Goal: Transaction & Acquisition: Purchase product/service

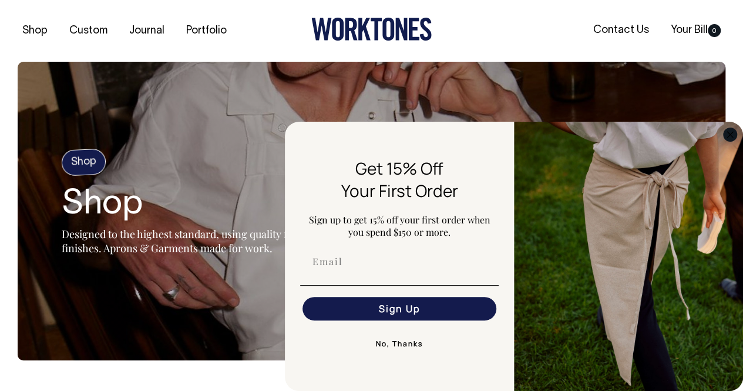
click at [728, 131] on circle "Close dialog" at bounding box center [731, 135] width 14 height 14
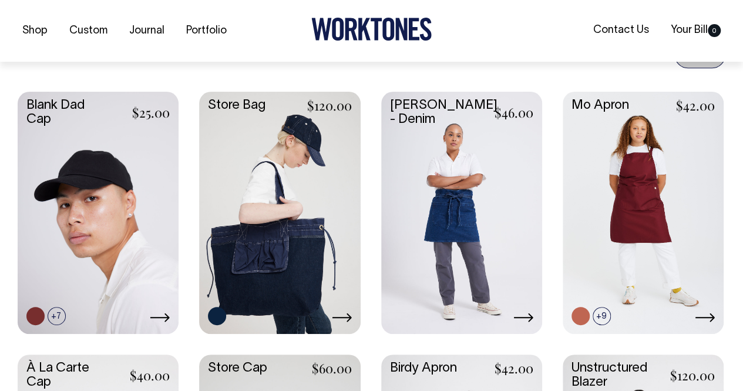
scroll to position [574, 0]
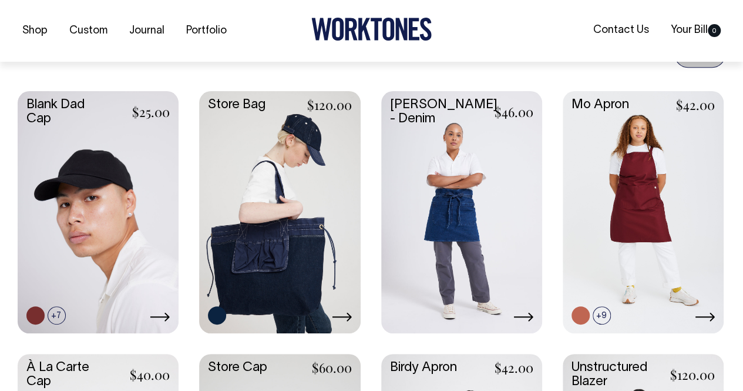
click at [228, 102] on link at bounding box center [279, 210] width 161 height 239
click at [227, 110] on link at bounding box center [279, 210] width 161 height 239
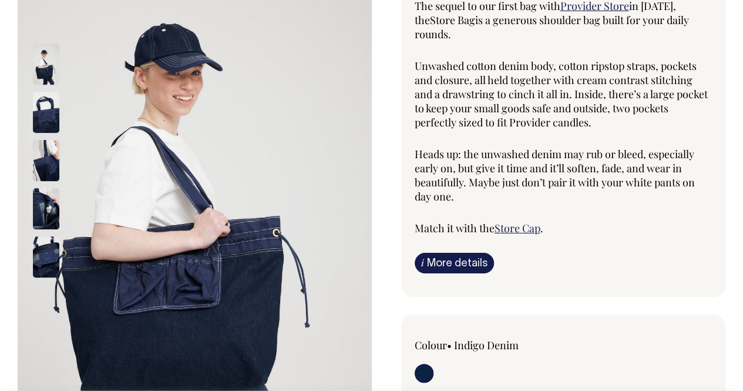
scroll to position [121, 0]
click at [38, 116] on img at bounding box center [46, 112] width 26 height 41
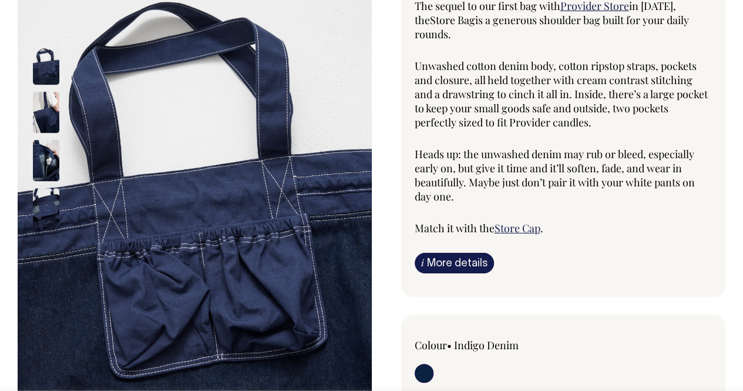
click at [46, 166] on img at bounding box center [46, 160] width 26 height 41
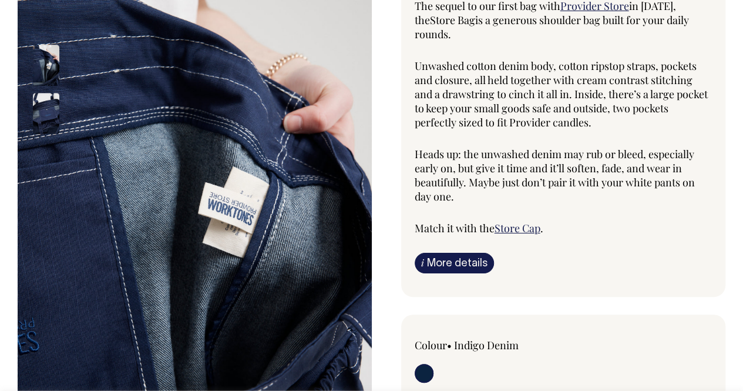
click at [42, 110] on img at bounding box center [46, 113] width 26 height 41
click at [52, 59] on img at bounding box center [46, 65] width 26 height 41
click at [48, 56] on img at bounding box center [46, 65] width 26 height 41
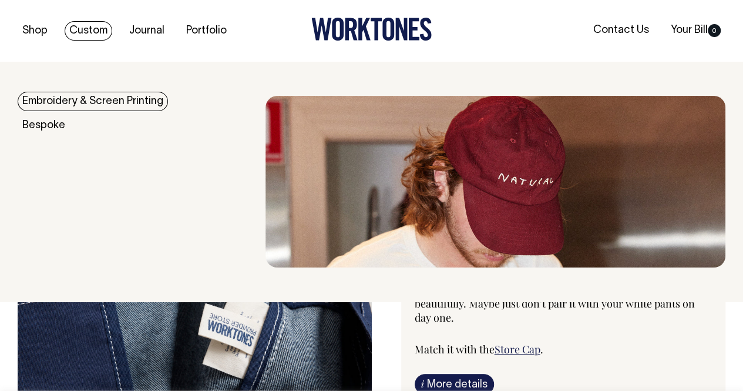
scroll to position [0, 0]
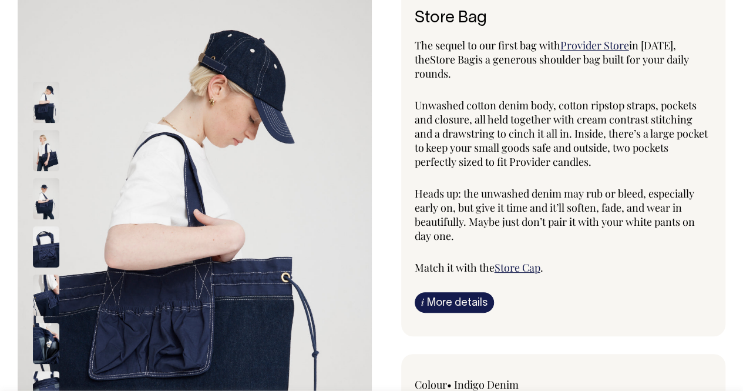
scroll to position [82, 0]
click at [41, 160] on img at bounding box center [46, 149] width 26 height 41
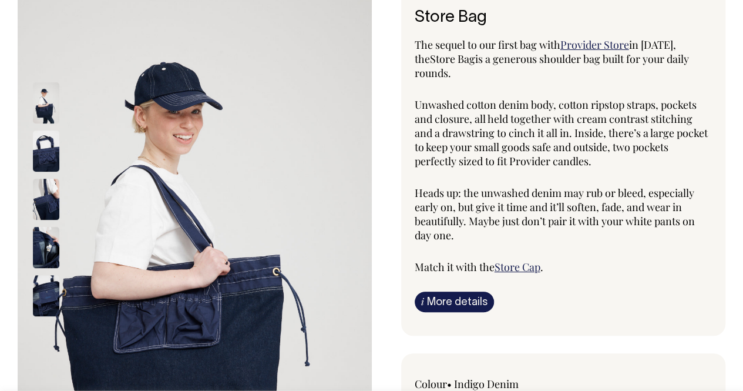
click at [51, 202] on img at bounding box center [46, 199] width 26 height 41
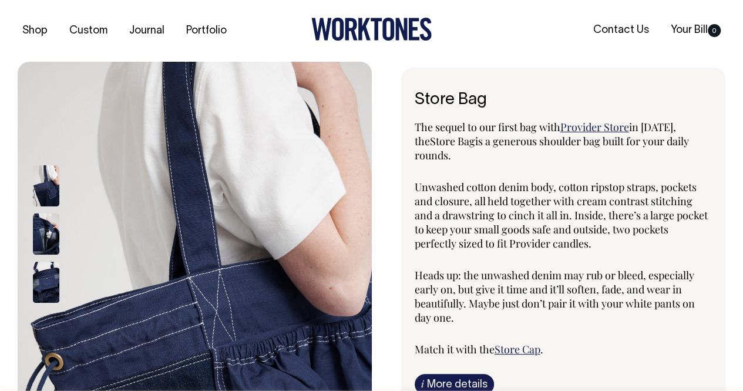
scroll to position [0, 0]
click at [525, 351] on link "Store Cap" at bounding box center [518, 349] width 46 height 14
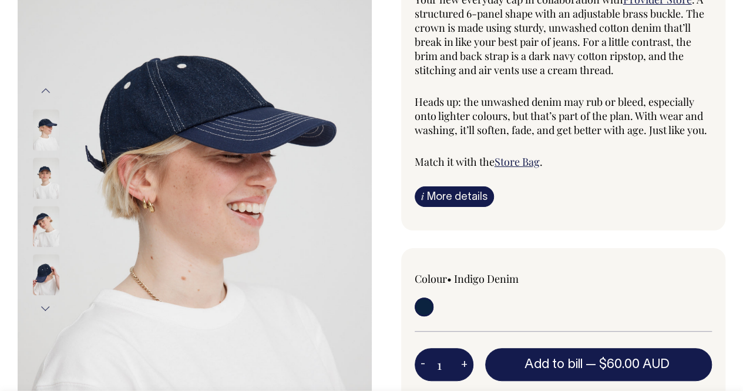
scroll to position [128, 0]
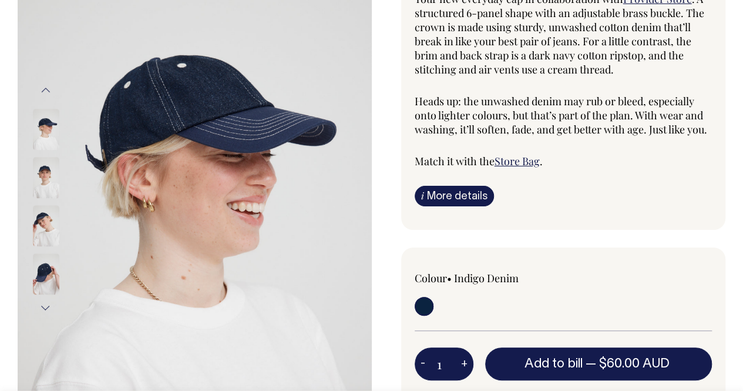
click at [47, 262] on img at bounding box center [46, 273] width 26 height 41
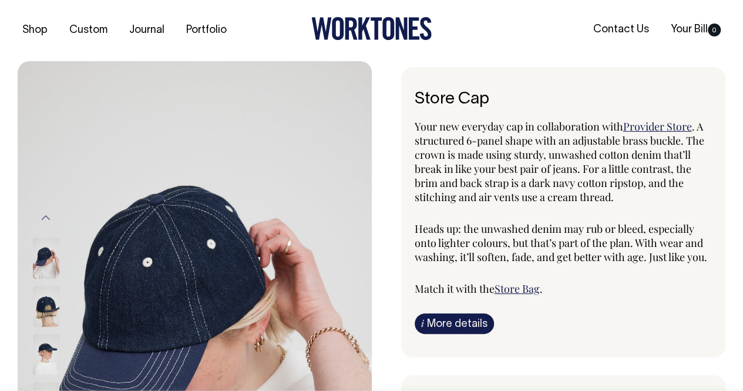
scroll to position [0, 0]
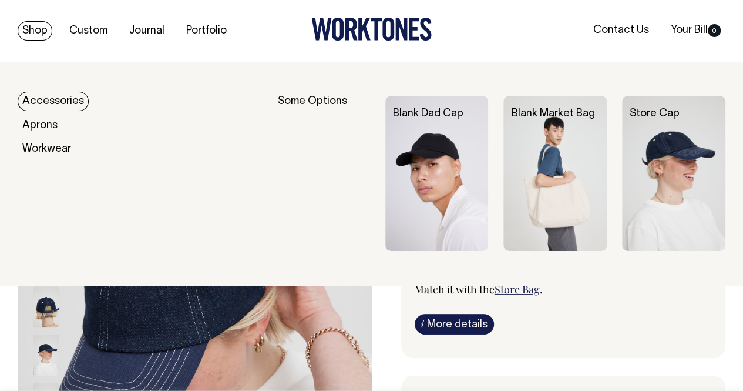
click at [75, 101] on link "Accessories" at bounding box center [53, 101] width 71 height 19
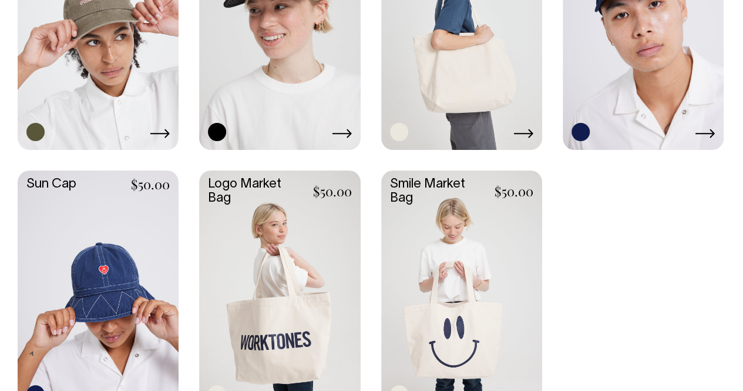
scroll to position [1019, 0]
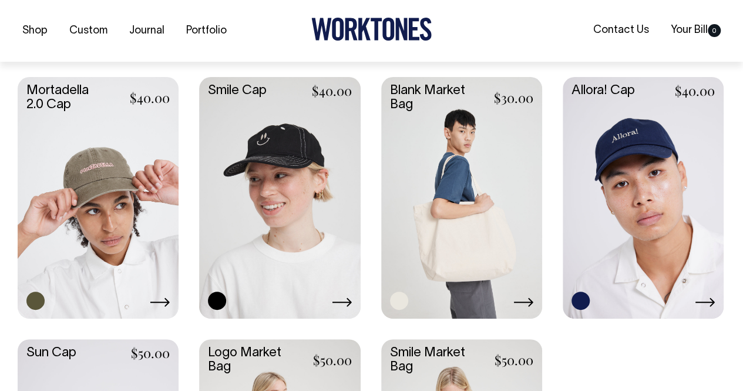
click at [415, 98] on link at bounding box center [461, 196] width 161 height 239
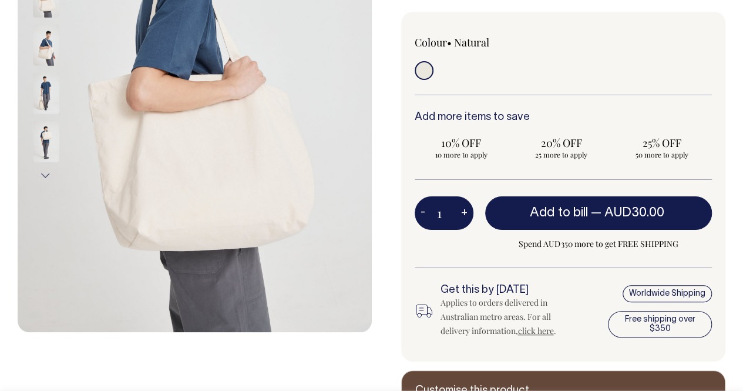
scroll to position [261, 0]
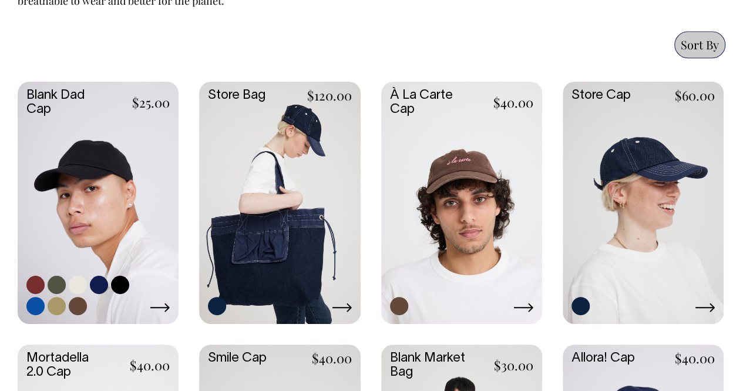
scroll to position [583, 0]
click at [160, 304] on icon at bounding box center [160, 307] width 20 height 9
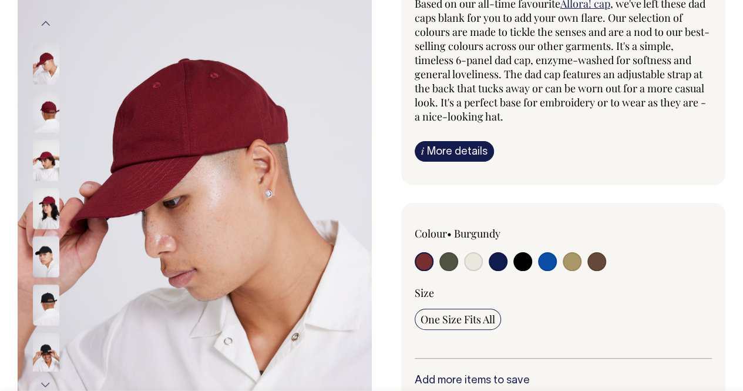
click at [495, 259] on input "radio" at bounding box center [498, 261] width 19 height 19
radio input "true"
select select "Dark Navy"
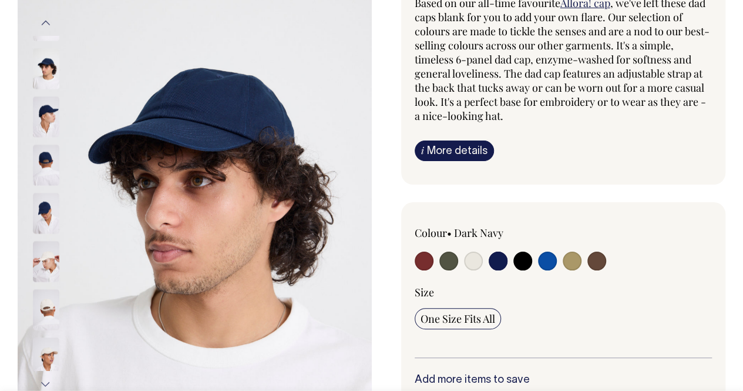
click at [549, 257] on input "radio" at bounding box center [547, 261] width 19 height 19
radio input "true"
select select "Worker Blue"
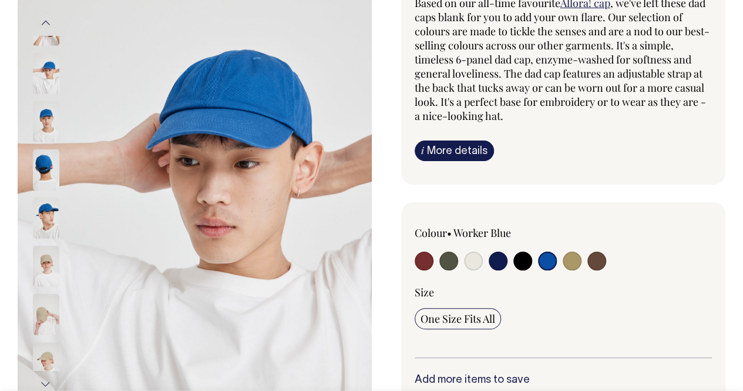
click at [574, 256] on input "radio" at bounding box center [572, 261] width 19 height 19
radio input "true"
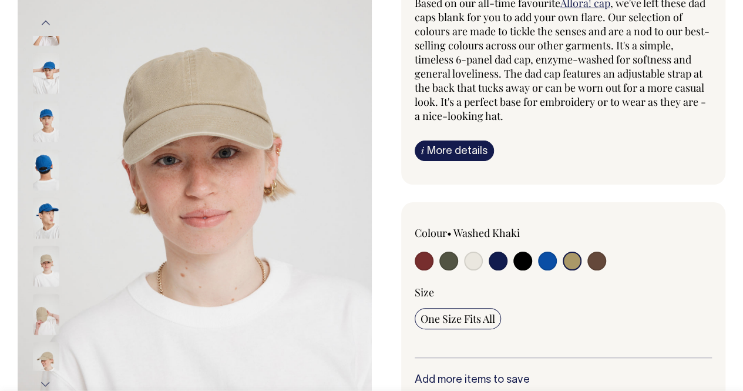
radio input "true"
select select "Washed Khaki"
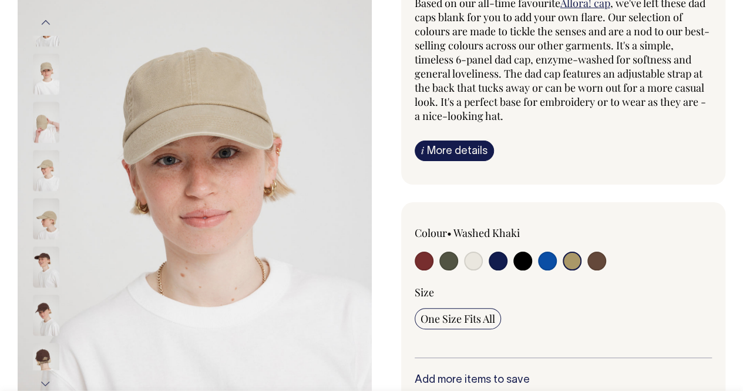
click at [423, 259] on input "radio" at bounding box center [424, 261] width 19 height 19
radio input "true"
select select "Burgundy"
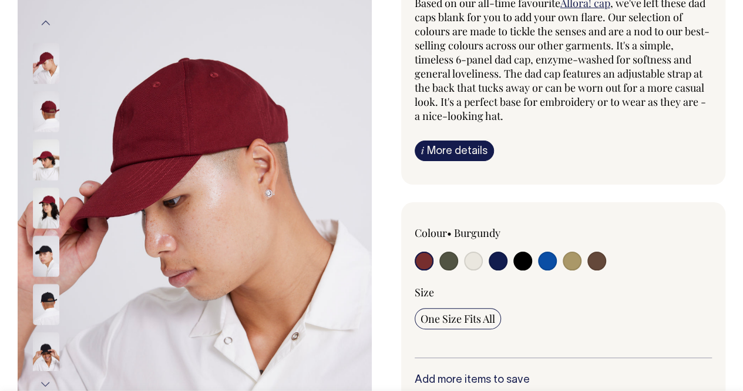
click at [494, 262] on input "radio" at bounding box center [498, 261] width 19 height 19
radio input "true"
select select "Dark Navy"
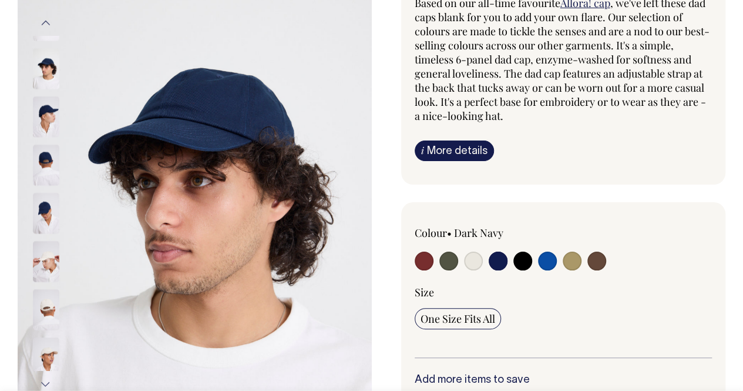
click at [473, 259] on input "radio" at bounding box center [473, 261] width 19 height 19
radio input "true"
select select "Natural"
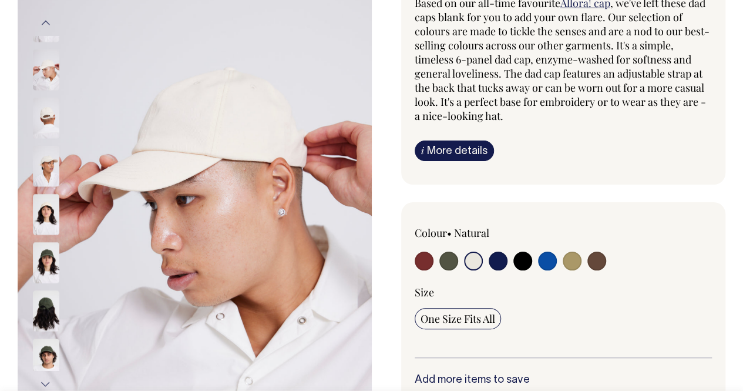
click at [451, 259] on input "radio" at bounding box center [449, 261] width 19 height 19
radio input "true"
select select "Olive"
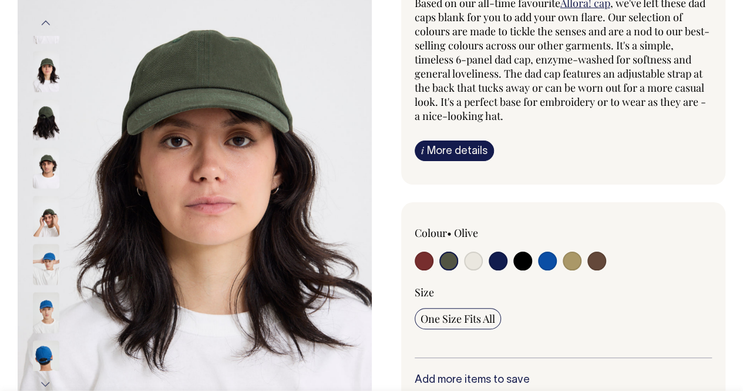
click at [416, 256] on input "radio" at bounding box center [424, 261] width 19 height 19
radio input "true"
select select "Burgundy"
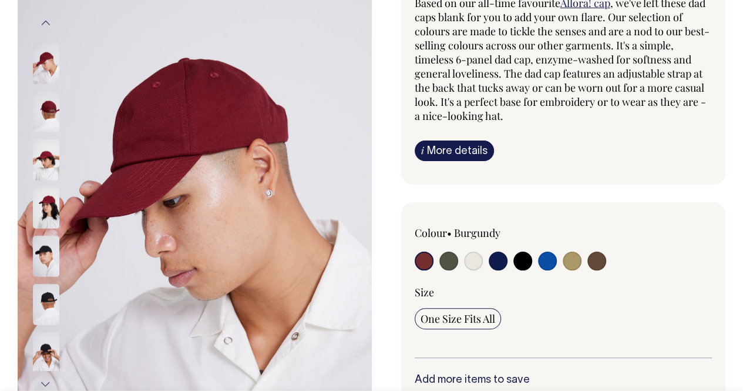
click at [495, 258] on input "radio" at bounding box center [498, 261] width 19 height 19
radio input "true"
select select "Dark Navy"
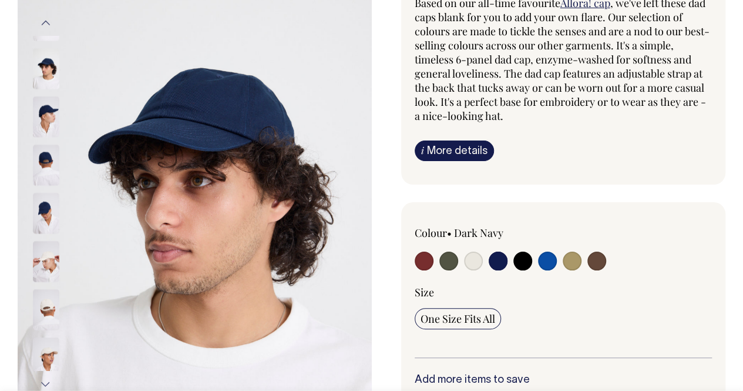
click at [552, 259] on input "radio" at bounding box center [547, 261] width 19 height 19
radio input "true"
select select "Worker Blue"
